Goal: Download file/media

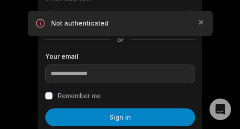
scroll to position [134, 0]
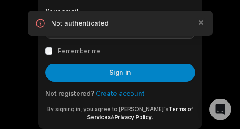
click at [131, 95] on link "Create account" at bounding box center [120, 94] width 48 height 8
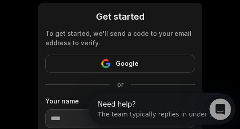
scroll to position [90, 0]
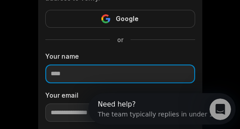
click at [119, 77] on input at bounding box center [120, 73] width 150 height 19
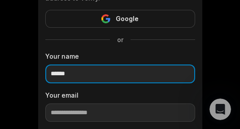
scroll to position [179, 0]
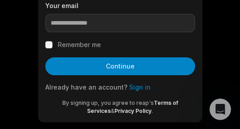
type input "******"
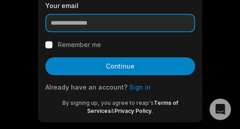
click at [96, 24] on input "email" at bounding box center [120, 23] width 150 height 19
paste input "**********"
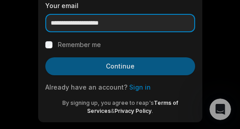
type input "**********"
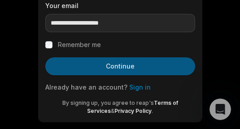
click at [79, 64] on button "Continue" at bounding box center [120, 66] width 150 height 18
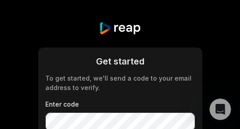
scroll to position [45, 0]
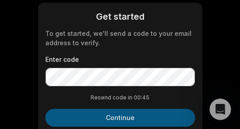
click at [125, 117] on button "Continue" at bounding box center [120, 118] width 150 height 18
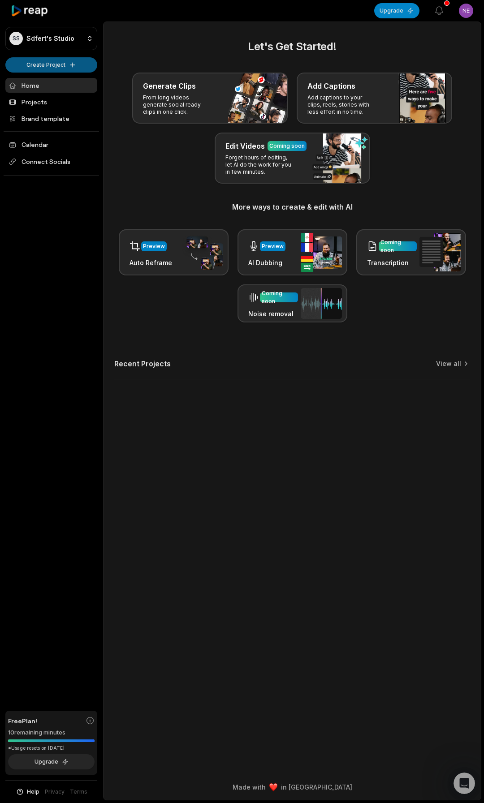
click at [48, 64] on html "SS Sdfert's Studio Create Project Home Projects Brand template Calendar Connect…" at bounding box center [242, 401] width 484 height 803
click at [48, 84] on link "Create Clips" at bounding box center [51, 84] width 87 height 15
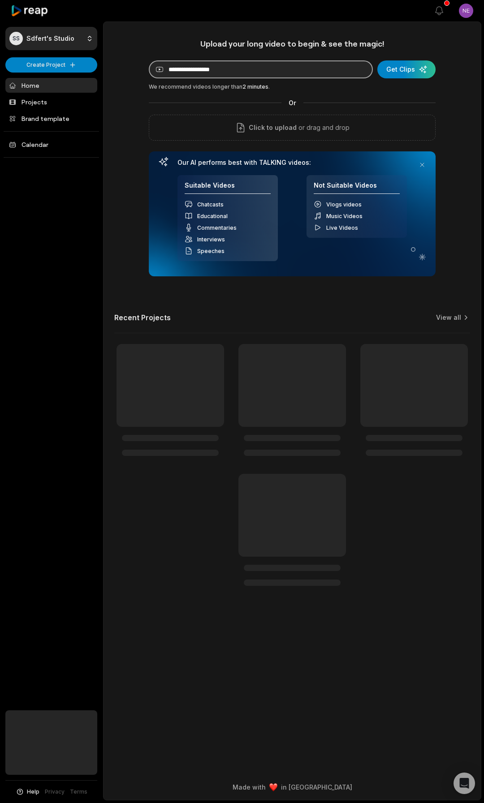
click at [276, 69] on input at bounding box center [261, 69] width 224 height 18
paste input "**********"
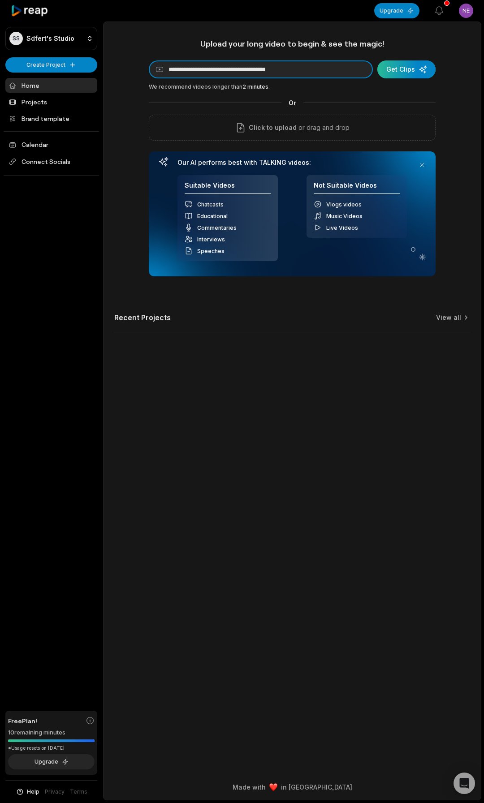
type input "**********"
click at [406, 72] on div "submit" at bounding box center [406, 69] width 58 height 18
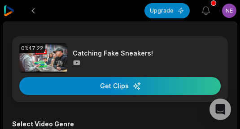
click at [6, 9] on img at bounding box center [9, 10] width 11 height 11
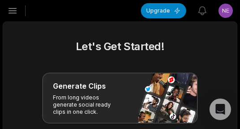
click at [8, 12] on icon "button" at bounding box center [12, 10] width 11 height 11
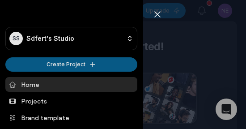
click at [49, 67] on html "SS Sdfert's Studio Create Project Home Projects Brand template Calendar Connect…" at bounding box center [123, 64] width 246 height 129
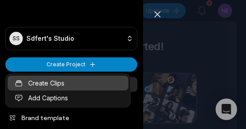
click at [47, 81] on link "Create Clips" at bounding box center [68, 83] width 121 height 15
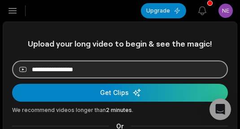
click at [66, 60] on input at bounding box center [119, 69] width 215 height 18
paste input "**********"
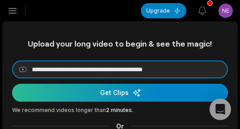
type input "**********"
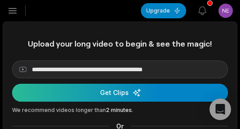
click at [63, 88] on div "submit" at bounding box center [119, 93] width 215 height 18
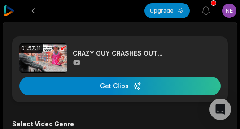
scroll to position [134, 0]
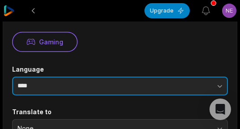
click at [103, 84] on input "****" at bounding box center [119, 86] width 215 height 19
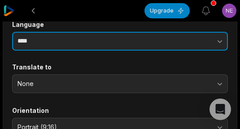
click at [100, 40] on input "****" at bounding box center [119, 41] width 215 height 19
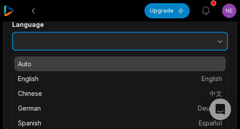
click at [217, 42] on icon "button" at bounding box center [219, 41] width 9 height 9
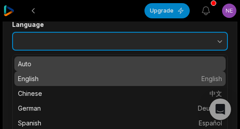
type input "*******"
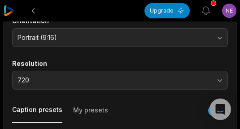
scroll to position [313, 0]
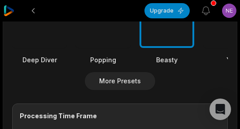
scroll to position [582, 0]
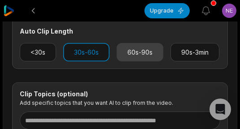
click at [145, 56] on button "60s-90s" at bounding box center [139, 52] width 47 height 18
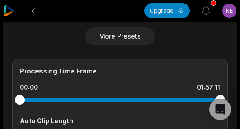
scroll to position [537, 0]
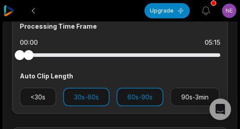
drag, startPoint x: 218, startPoint y: 54, endPoint x: -9, endPoint y: 57, distance: 227.5
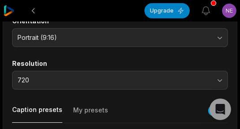
scroll to position [45, 0]
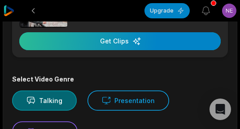
click at [133, 47] on div "button" at bounding box center [119, 41] width 201 height 18
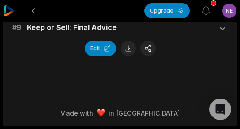
scroll to position [1679, 0]
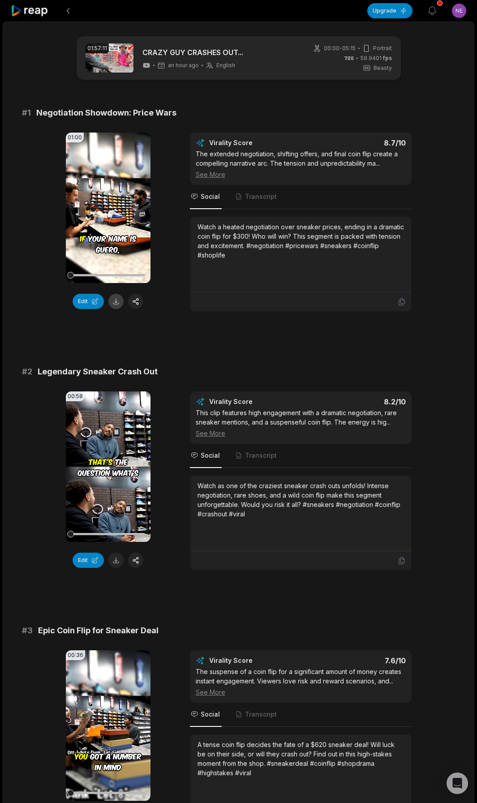
click at [115, 128] on button at bounding box center [115, 301] width 15 height 15
click at [118, 128] on button at bounding box center [115, 560] width 15 height 15
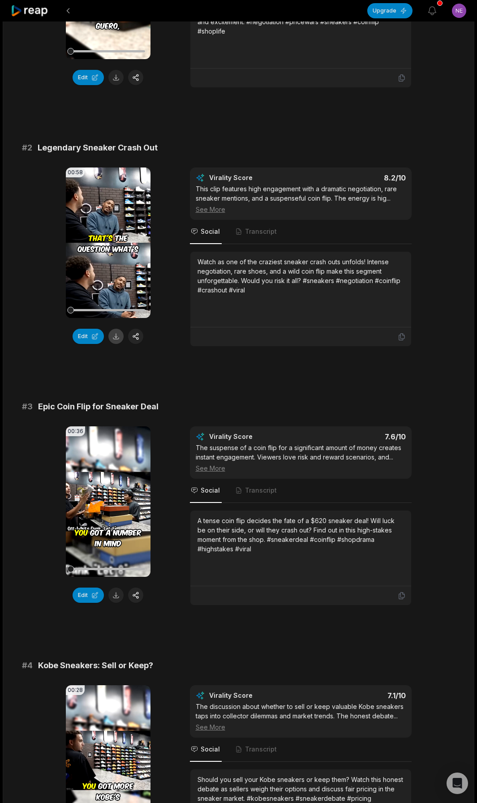
scroll to position [313, 0]
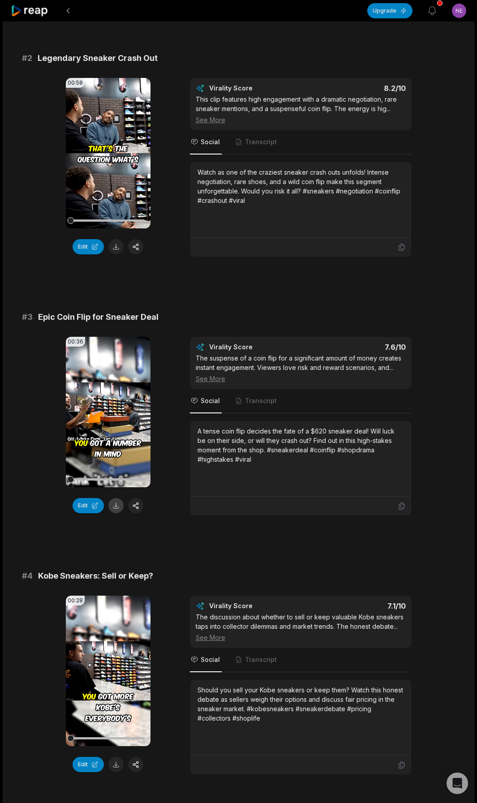
click at [117, 128] on button at bounding box center [115, 505] width 15 height 15
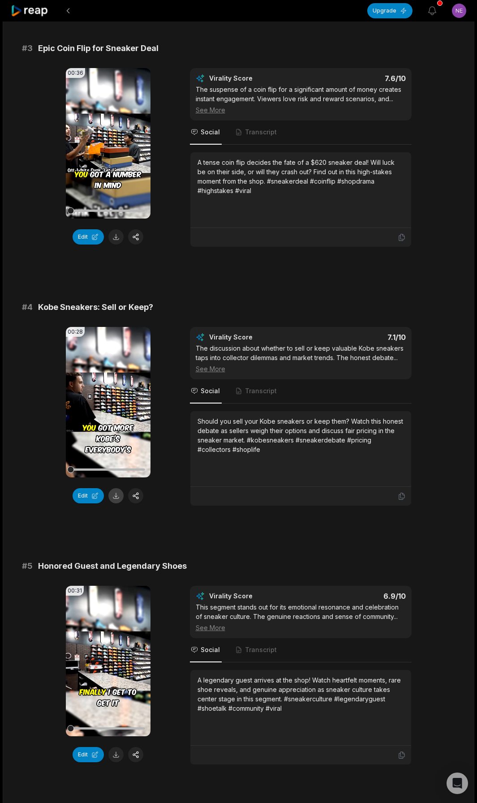
click at [115, 128] on button at bounding box center [115, 495] width 15 height 15
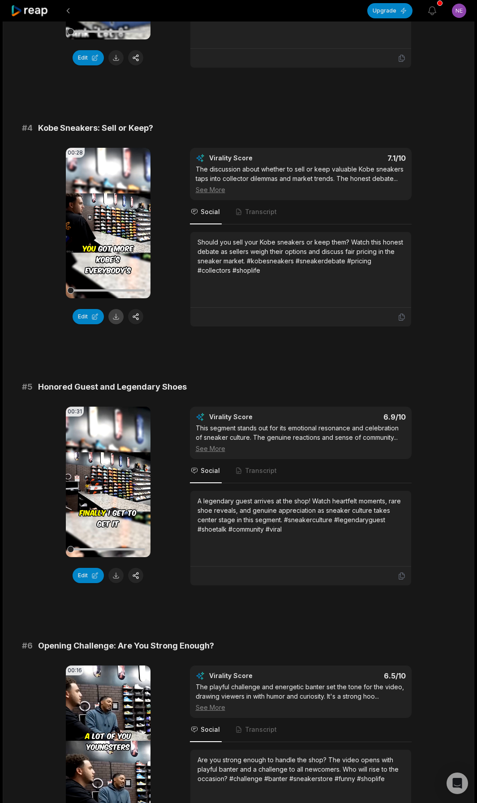
scroll to position [895, 0]
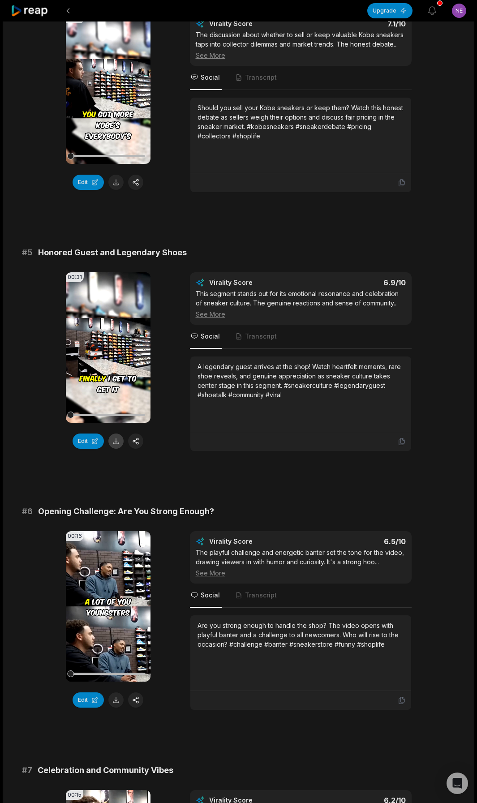
click at [114, 128] on button at bounding box center [115, 440] width 15 height 15
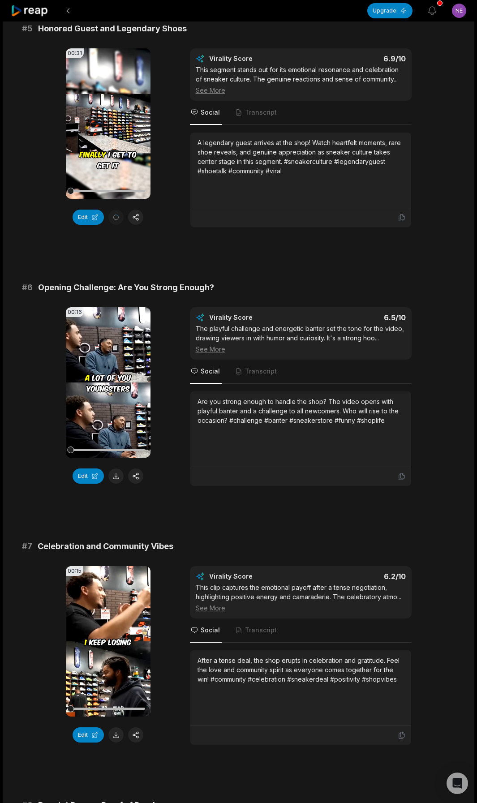
scroll to position [1164, 0]
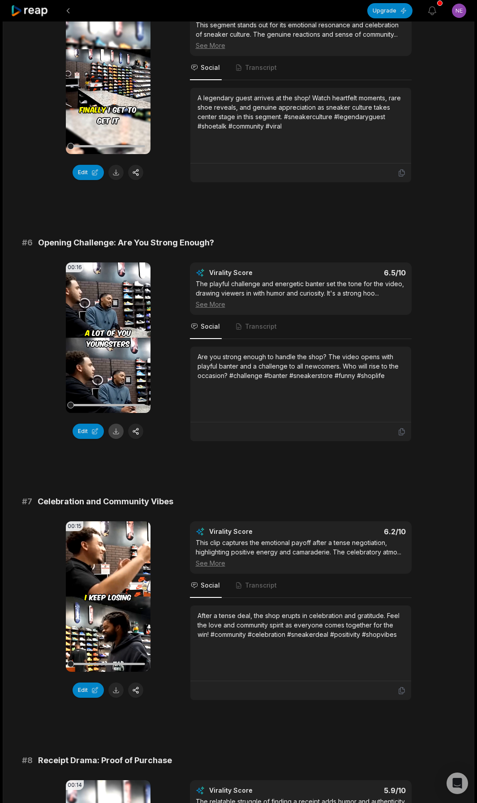
click at [112, 128] on button at bounding box center [115, 431] width 15 height 15
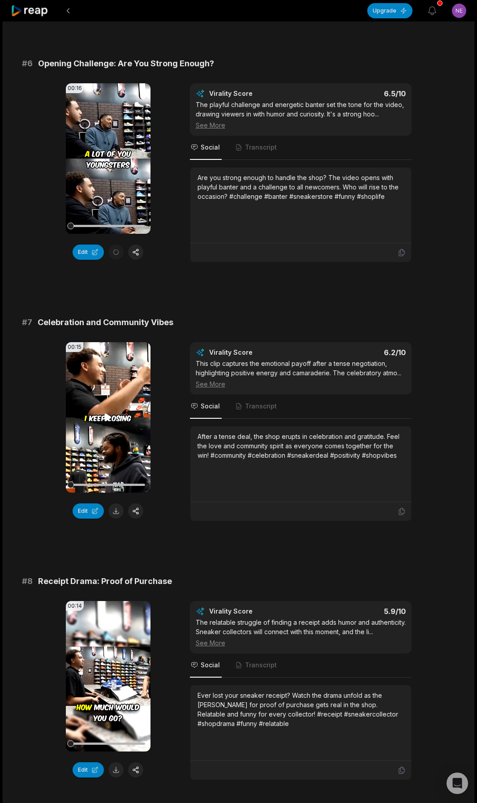
scroll to position [1388, 0]
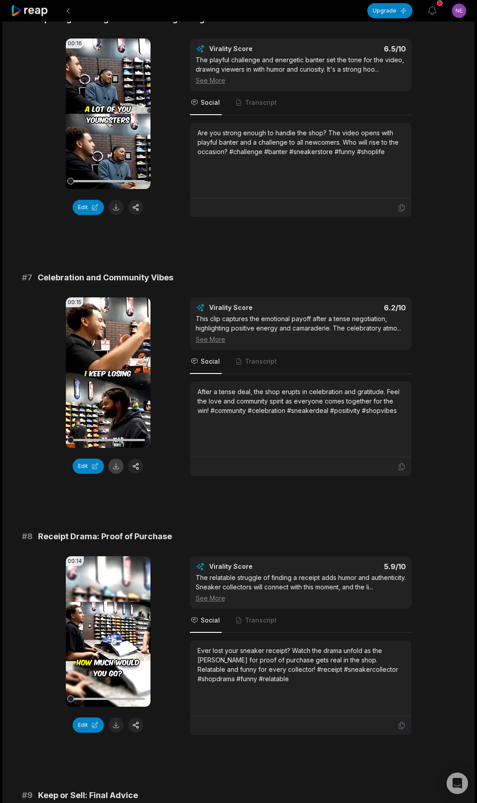
click at [116, 128] on button at bounding box center [115, 465] width 15 height 15
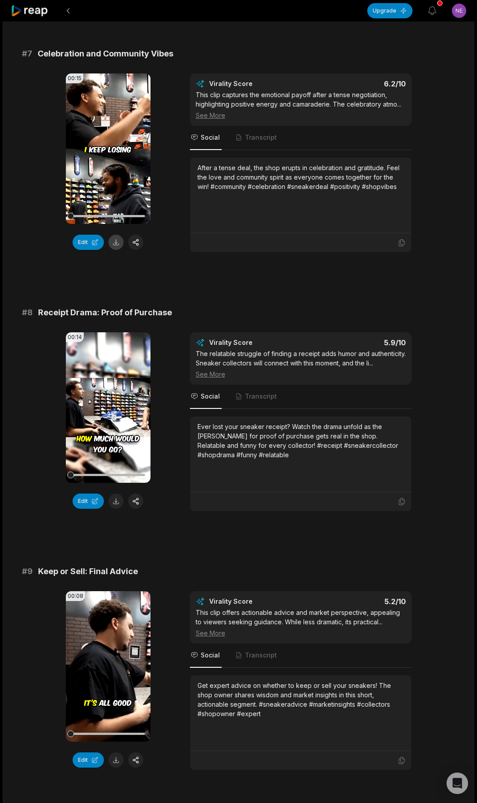
scroll to position [1656, 0]
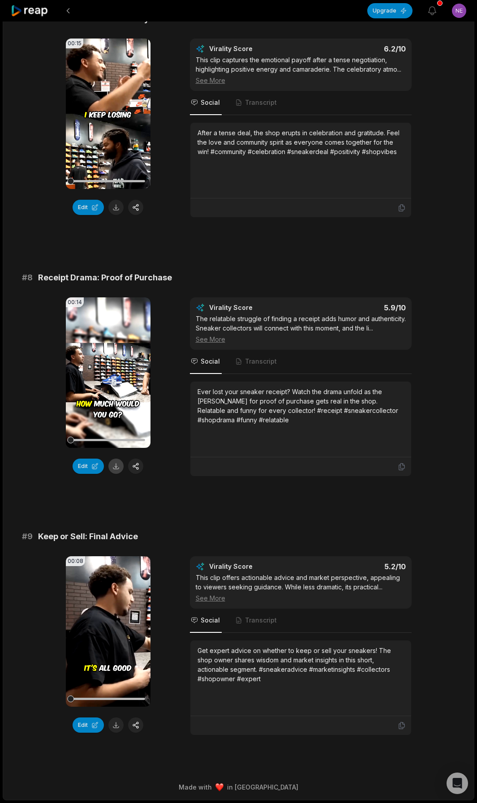
click at [116, 128] on button at bounding box center [115, 465] width 15 height 15
click at [114, 128] on button at bounding box center [115, 724] width 15 height 15
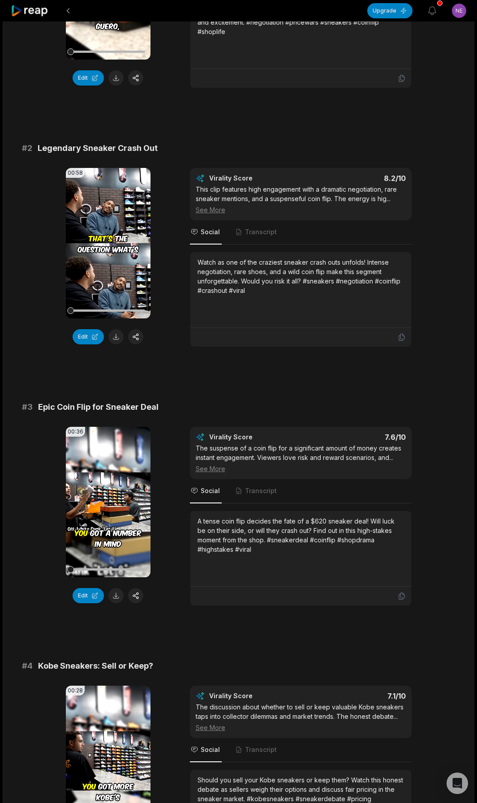
scroll to position [0, 0]
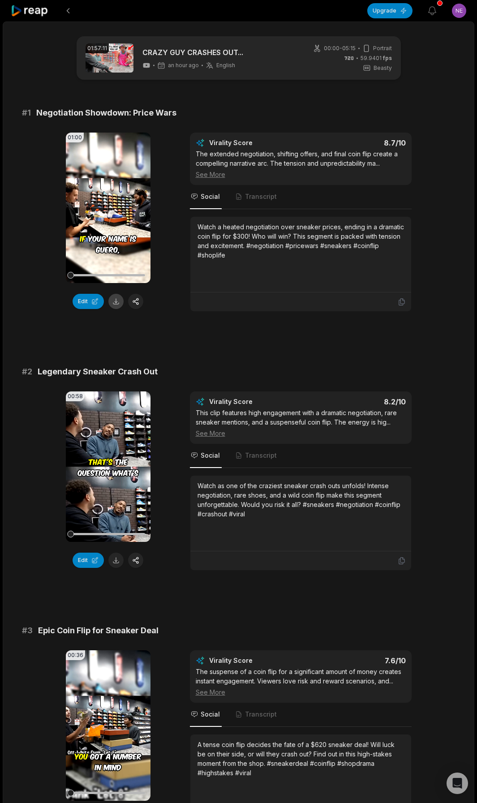
click at [114, 304] on button at bounding box center [115, 301] width 15 height 15
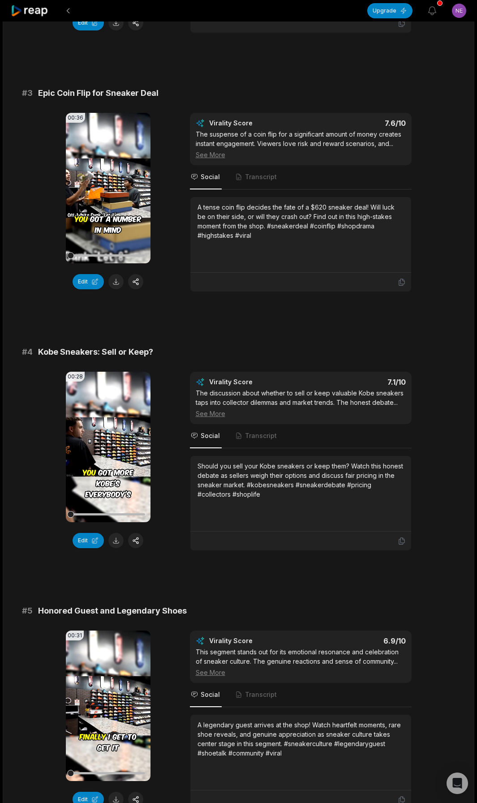
scroll to position [582, 0]
